Goal: Navigation & Orientation: Go to known website

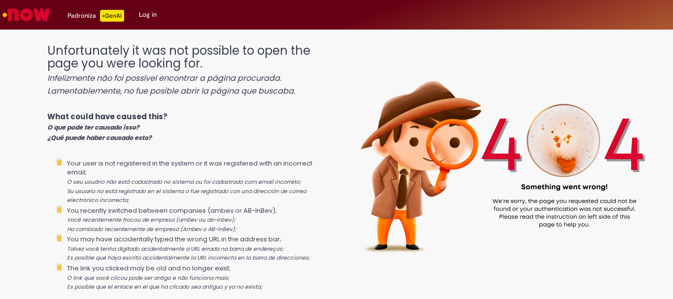
click at [459, 142] on img at bounding box center [501, 155] width 345 height 241
click at [144, 14] on link "Log in" at bounding box center [148, 15] width 33 height 30
